Goal: Task Accomplishment & Management: Manage account settings

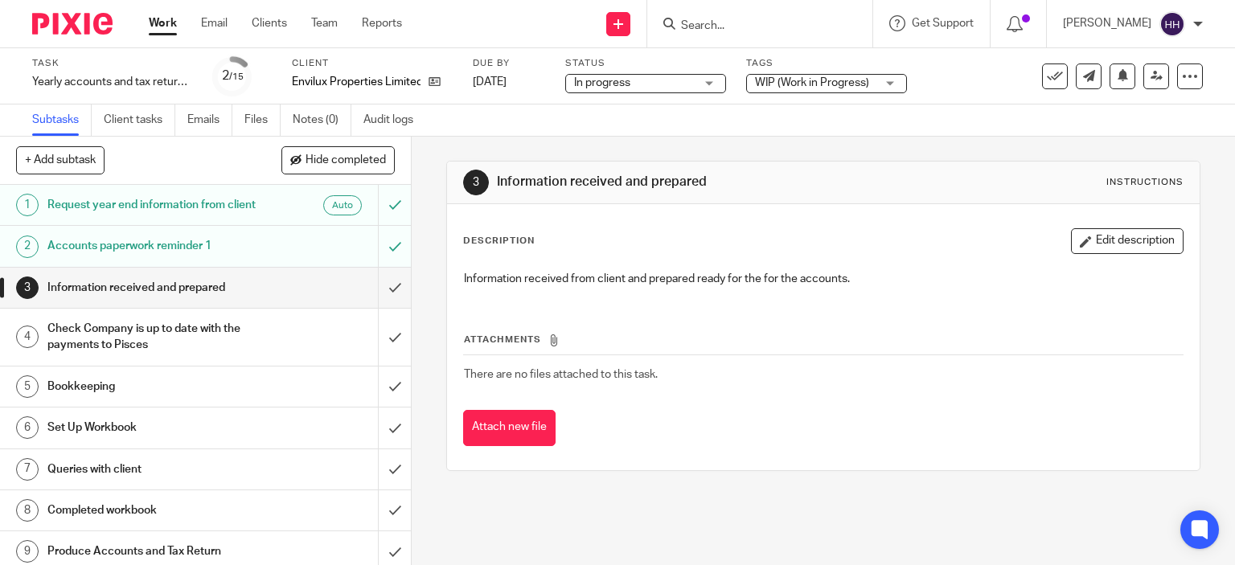
click at [77, 23] on img at bounding box center [72, 24] width 80 height 22
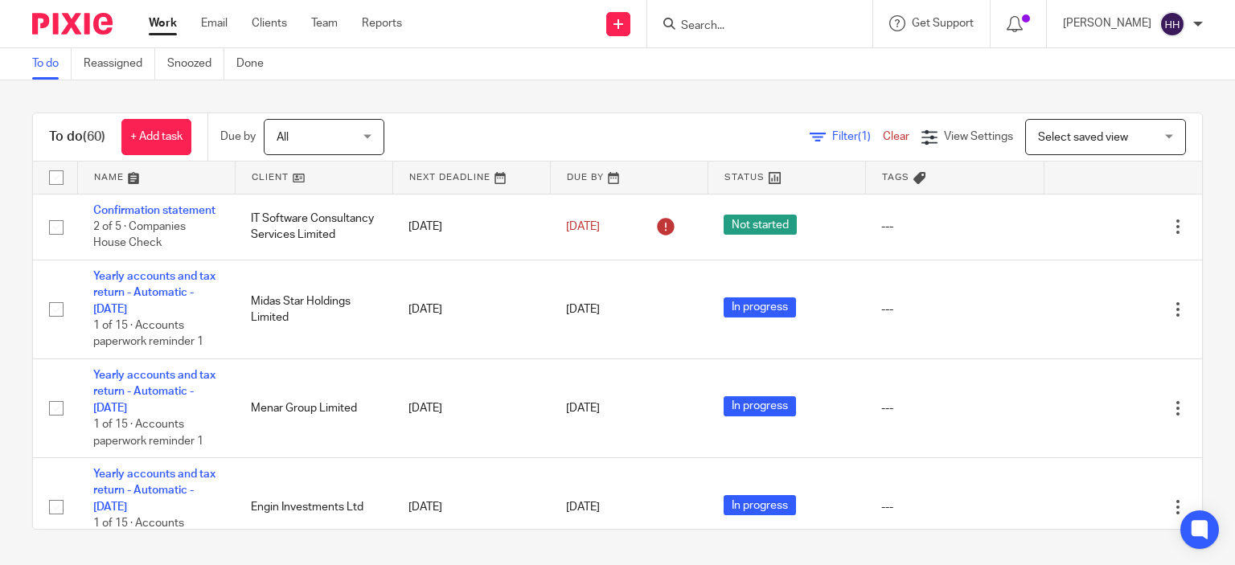
click at [889, 154] on div "Filter (1) Clear View Settings View Settings (1) Filters Clear Save Manage save…" at bounding box center [806, 137] width 789 height 36
click at [887, 155] on div "To do (60) + Add task Due by All All [DATE] [DATE] This week Next week This mon…" at bounding box center [617, 137] width 1169 height 48
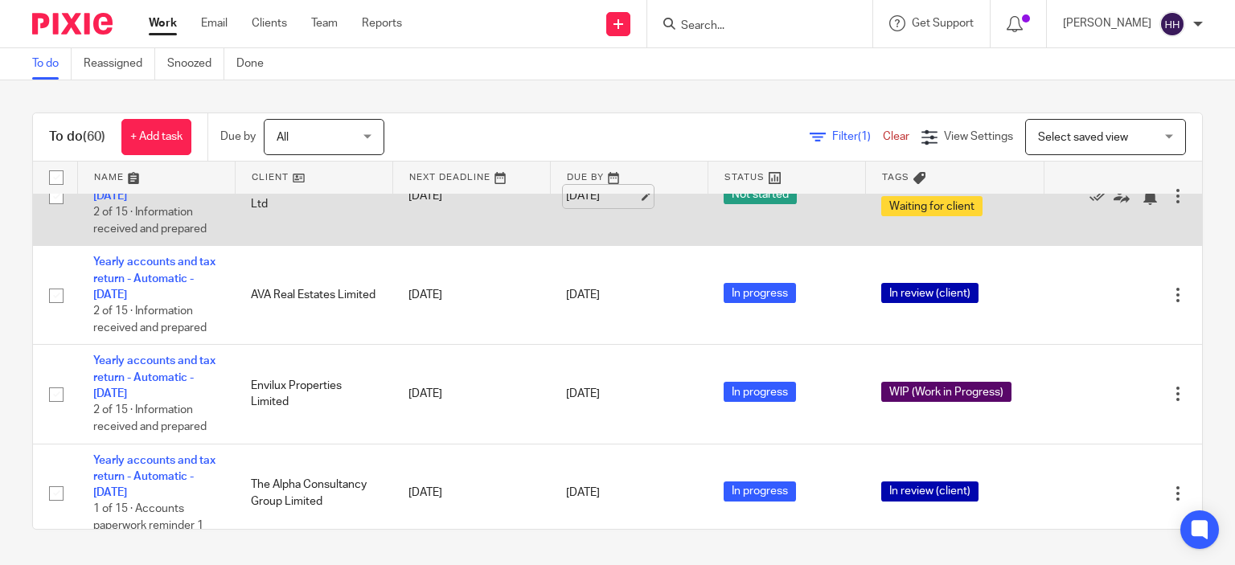
scroll to position [561, 0]
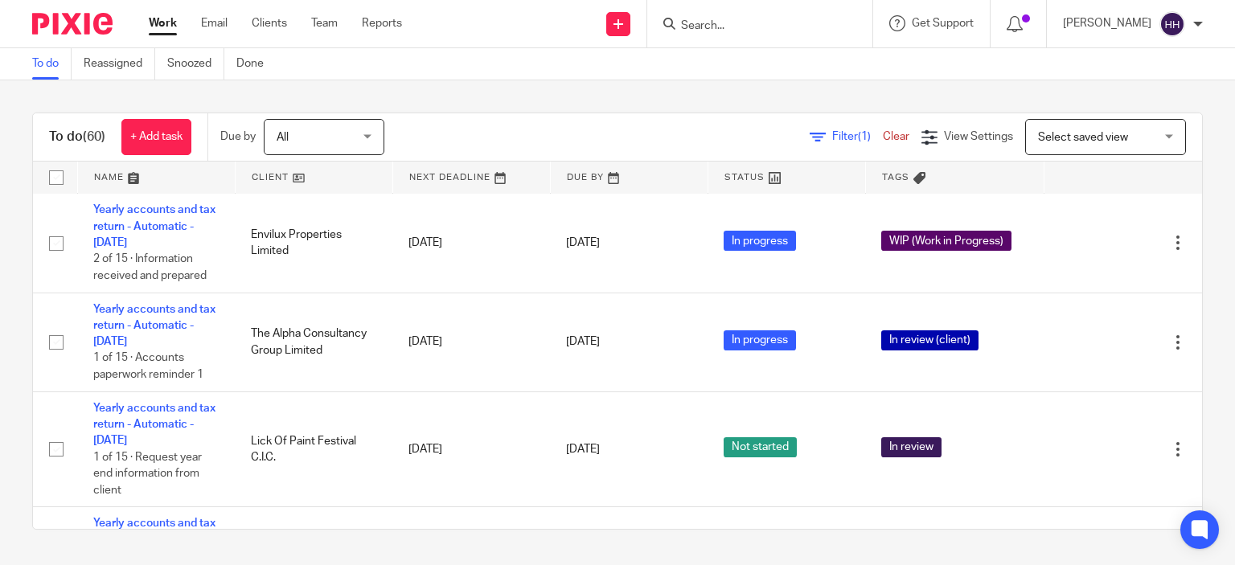
click at [744, 92] on div "To do (60) + Add task Due by All All [DATE] [DATE] This week Next week This mon…" at bounding box center [617, 320] width 1235 height 481
